Goal: Obtain resource: Download file/media

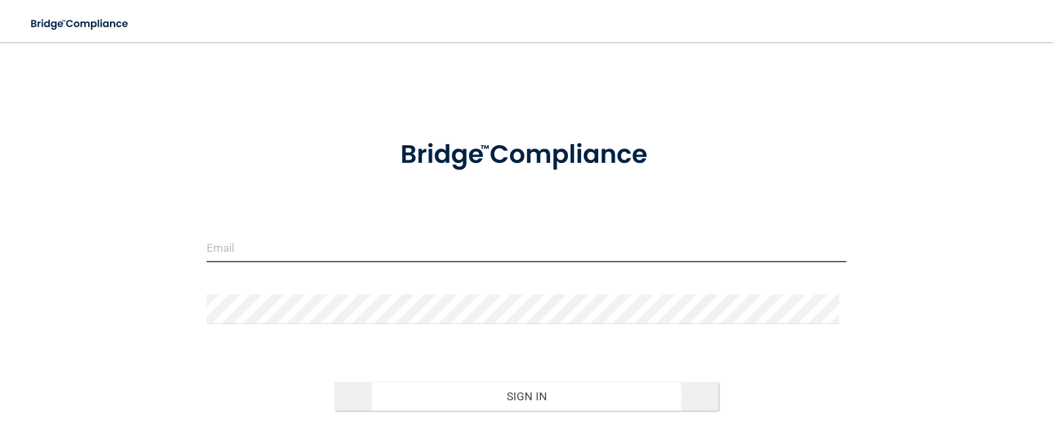
type input "[EMAIL_ADDRESS][DOMAIN_NAME]"
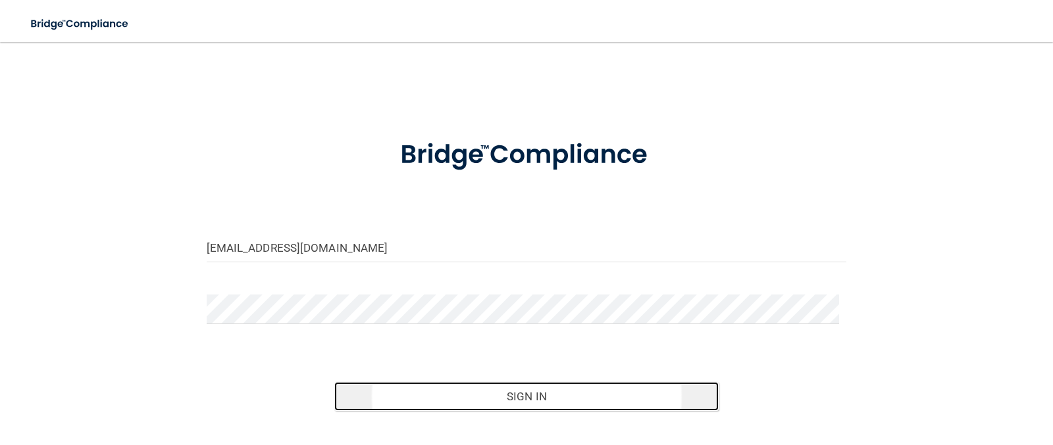
click at [519, 399] on button "Sign In" at bounding box center [526, 396] width 384 height 29
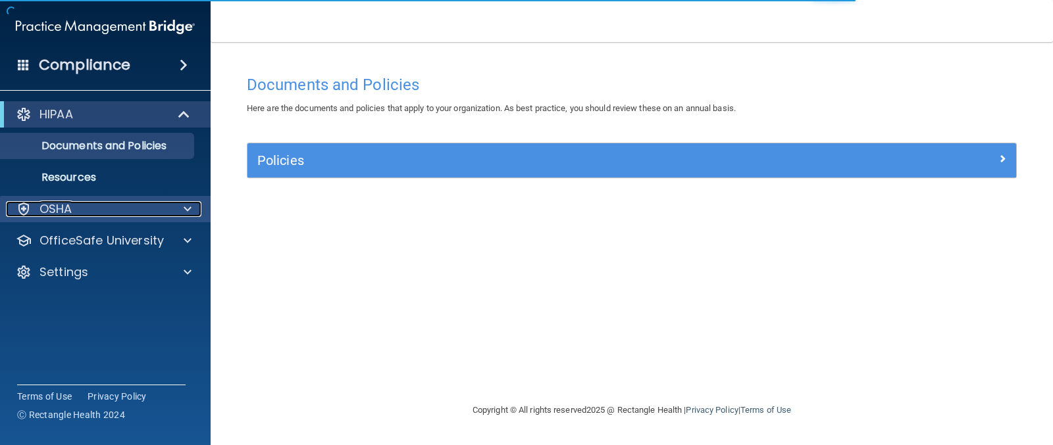
click at [84, 205] on div "OSHA" at bounding box center [87, 209] width 163 height 16
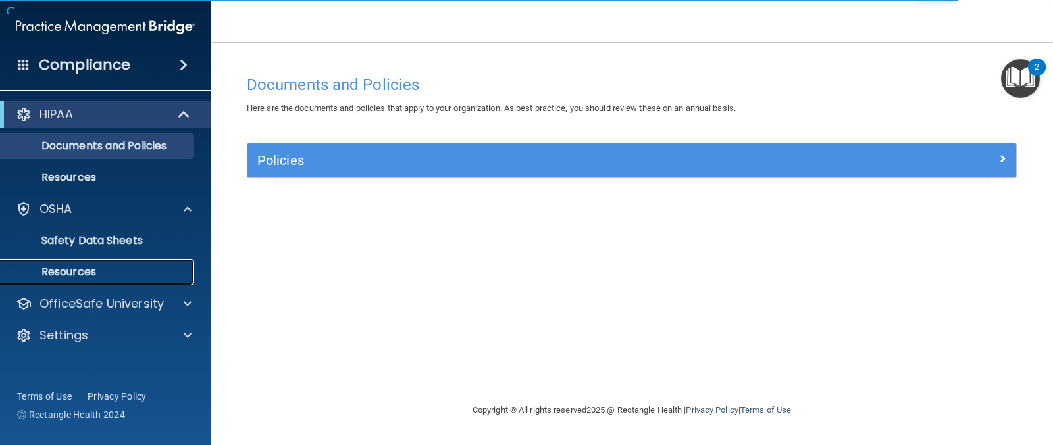
click at [99, 272] on p "Resources" at bounding box center [99, 272] width 180 height 13
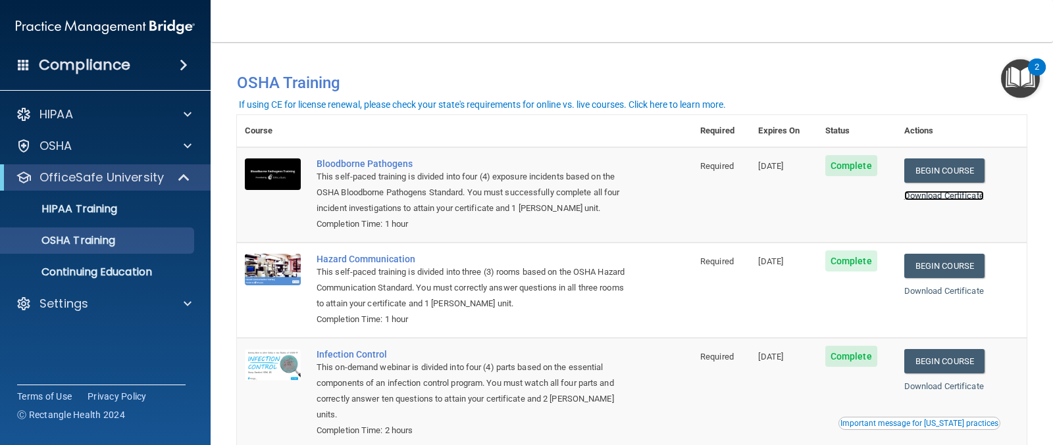
click at [953, 196] on link "Download Certificate" at bounding box center [944, 196] width 80 height 10
click at [941, 291] on link "Download Certificate" at bounding box center [944, 291] width 80 height 10
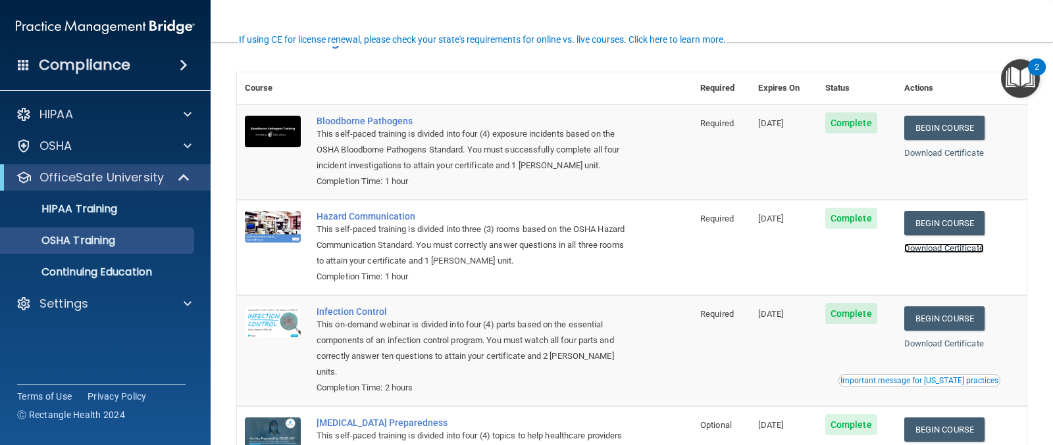
scroll to position [66, 0]
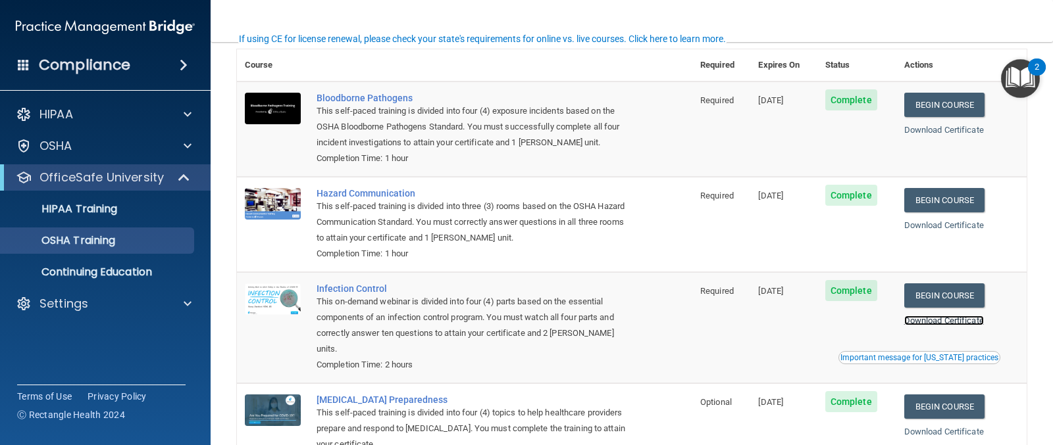
click at [951, 323] on link "Download Certificate" at bounding box center [944, 321] width 80 height 10
click at [937, 427] on link "Download Certificate" at bounding box center [944, 432] width 80 height 10
